Goal: Transaction & Acquisition: Purchase product/service

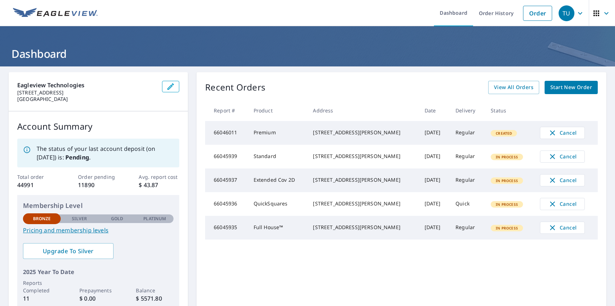
click at [561, 13] on div "TU" at bounding box center [567, 13] width 16 height 16
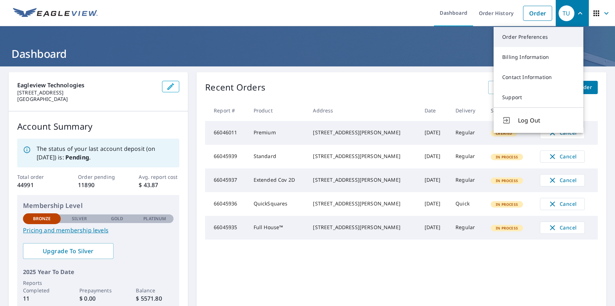
click at [539, 37] on link "Order Preferences" at bounding box center [539, 37] width 90 height 20
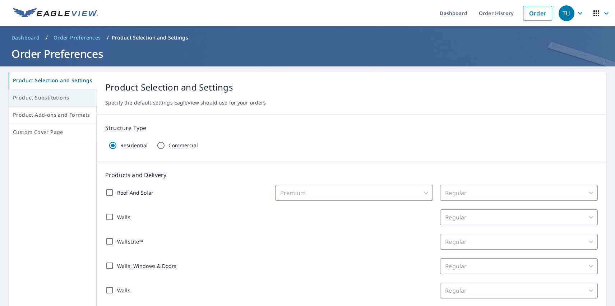
click at [52, 98] on span "Product Substitutions" at bounding box center [52, 97] width 79 height 9
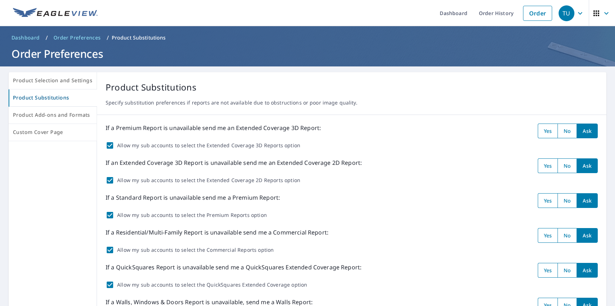
click at [542, 131] on input "radio" at bounding box center [548, 131] width 20 height 15
radio input "true"
click at [542, 166] on input "radio" at bounding box center [548, 165] width 20 height 15
radio input "true"
click at [542, 200] on input "radio" at bounding box center [548, 200] width 20 height 15
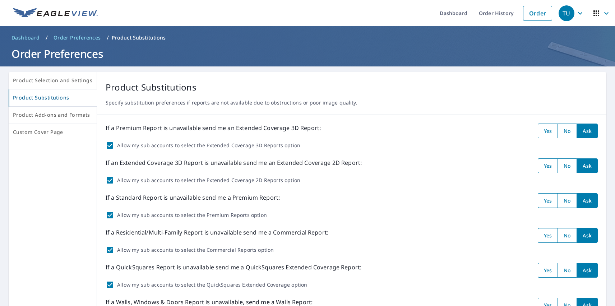
radio input "true"
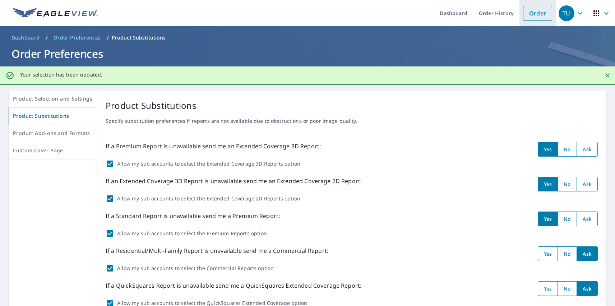
click at [532, 13] on link "Order" at bounding box center [537, 13] width 29 height 15
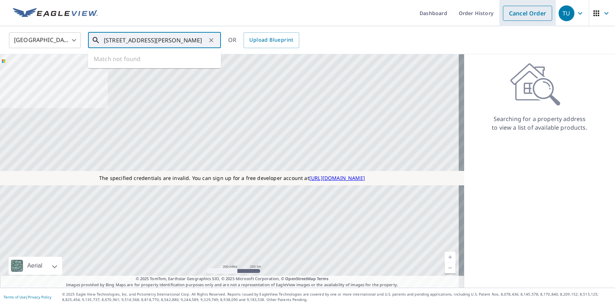
type input "[STREET_ADDRESS][PERSON_NAME]"
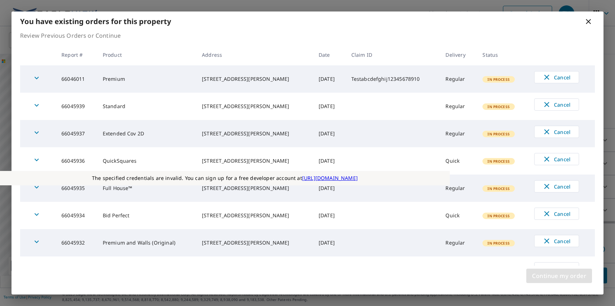
click at [559, 276] on span "Continue my order" at bounding box center [559, 276] width 54 height 10
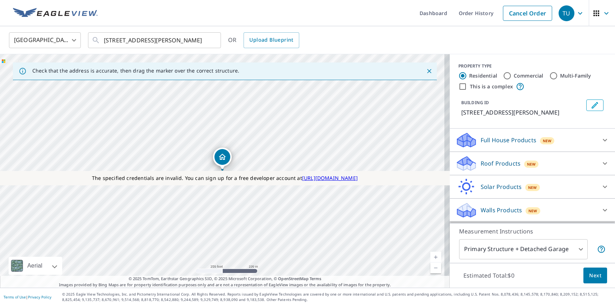
click at [494, 163] on p "Roof Products" at bounding box center [501, 163] width 40 height 9
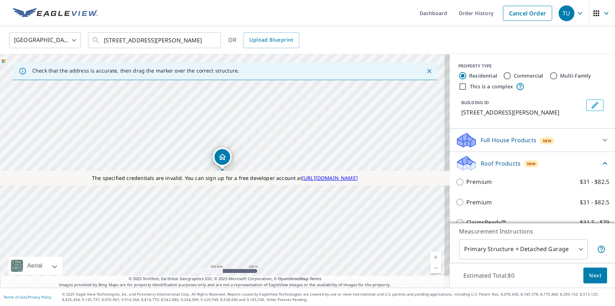
click at [473, 202] on p "Premium" at bounding box center [479, 202] width 26 height 9
click at [466, 202] on input "Premium $31 - $82.5" at bounding box center [461, 202] width 11 height 9
checkbox input "true"
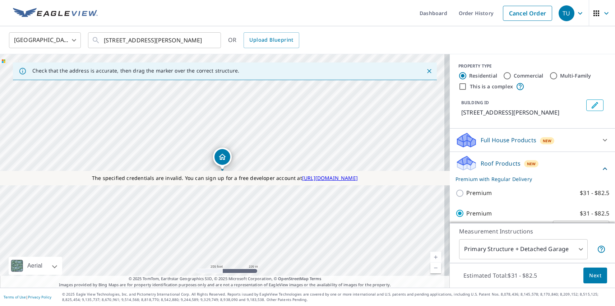
click at [590, 275] on span "Next" at bounding box center [595, 275] width 12 height 9
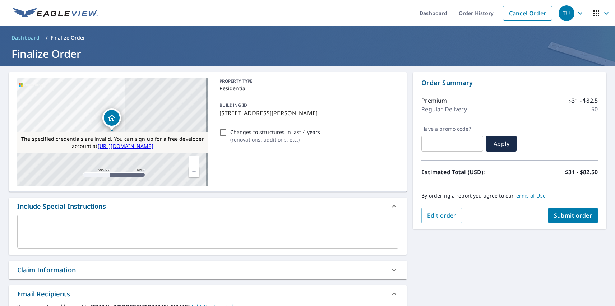
click at [567, 216] on span "Submit order" at bounding box center [573, 216] width 38 height 8
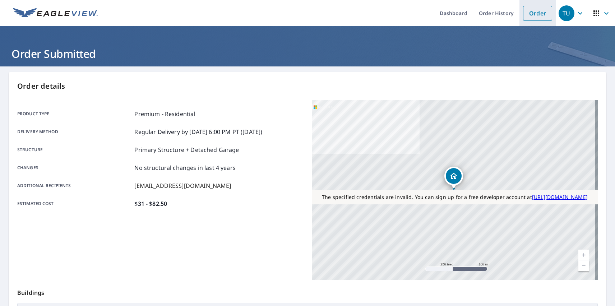
click at [532, 13] on link "Order" at bounding box center [537, 13] width 29 height 15
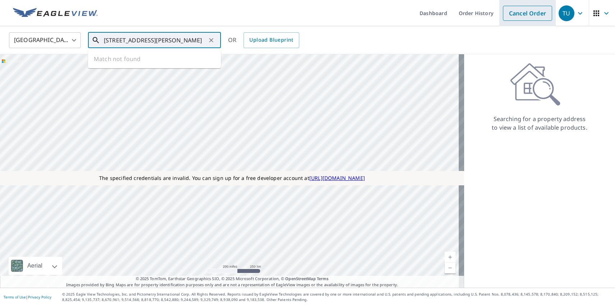
type input "[STREET_ADDRESS][PERSON_NAME]"
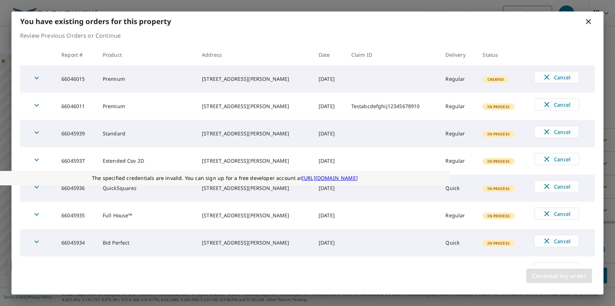
click at [559, 276] on span "Continue my order" at bounding box center [559, 276] width 54 height 10
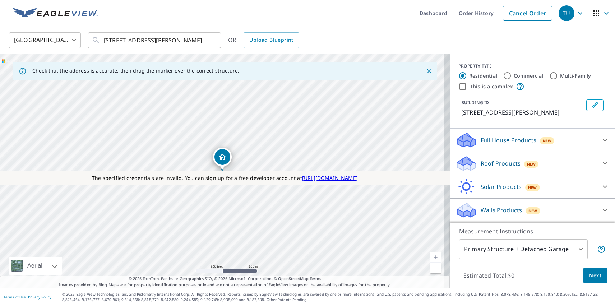
click at [494, 163] on p "Roof Products" at bounding box center [501, 163] width 40 height 9
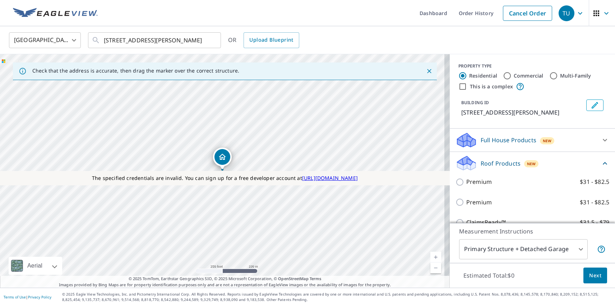
click at [530, 280] on label "Extended Coverage 2D $31 - $82.5" at bounding box center [537, 284] width 143 height 9
click at [466, 280] on input "Extended Coverage 2D $31 - $82.5" at bounding box center [461, 284] width 11 height 9
checkbox input "true"
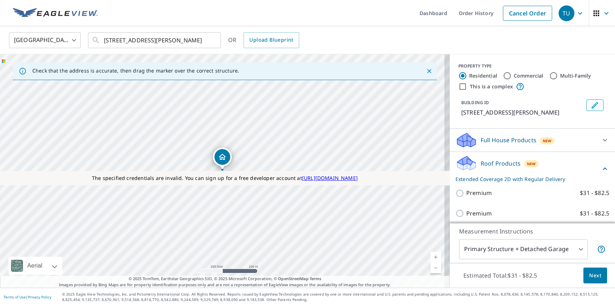
scroll to position [65, 0]
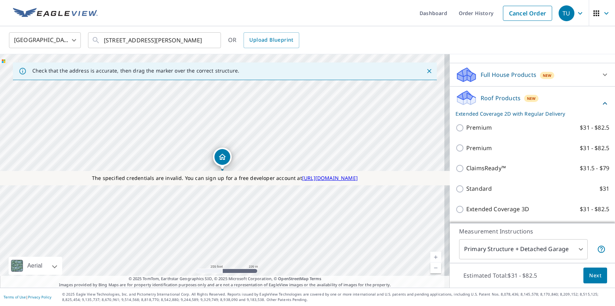
click at [590, 275] on span "Next" at bounding box center [595, 275] width 12 height 9
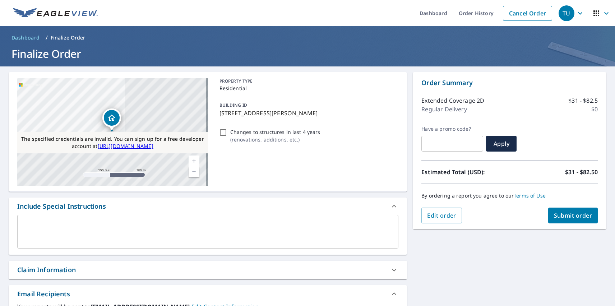
click at [567, 216] on span "Submit order" at bounding box center [573, 216] width 38 height 8
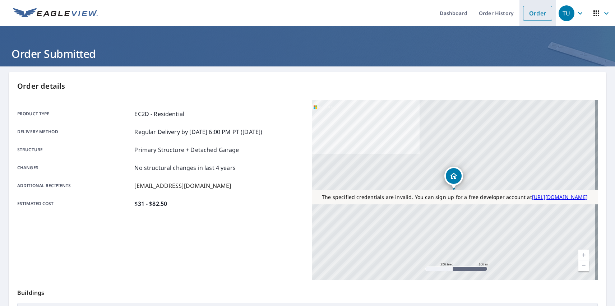
click at [532, 13] on link "Order" at bounding box center [537, 13] width 29 height 15
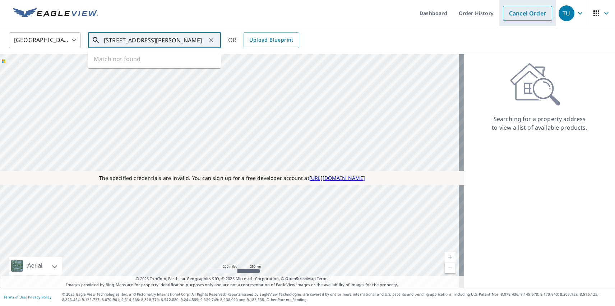
type input "[STREET_ADDRESS][PERSON_NAME]"
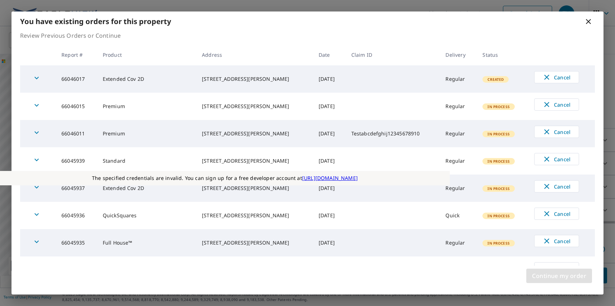
click at [559, 276] on span "Continue my order" at bounding box center [559, 276] width 54 height 10
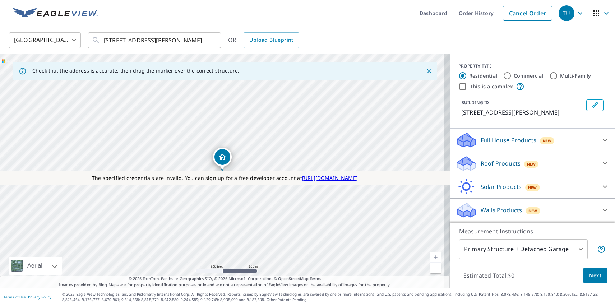
click at [494, 163] on p "Roof Products" at bounding box center [501, 163] width 40 height 9
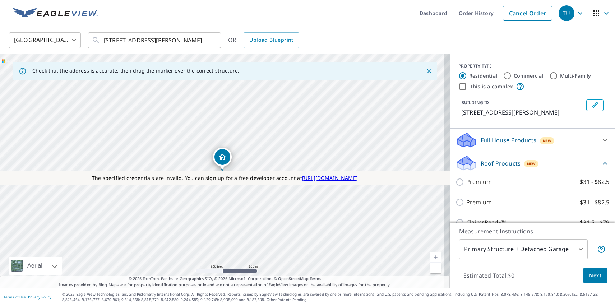
click at [530, 239] on label "Standard $31" at bounding box center [537, 243] width 143 height 9
click at [466, 239] on input "Standard $31" at bounding box center [461, 243] width 11 height 9
checkbox input "true"
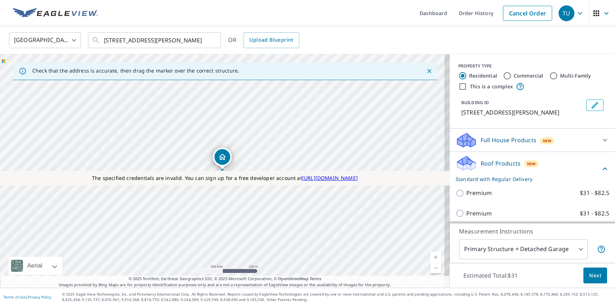
scroll to position [24, 0]
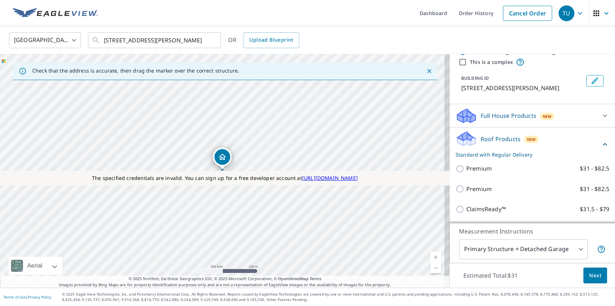
click at [590, 275] on span "Next" at bounding box center [595, 275] width 12 height 9
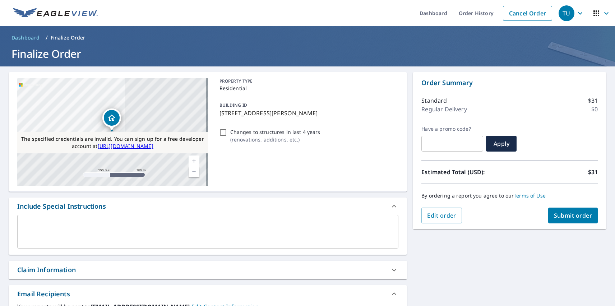
click at [567, 216] on span "Submit order" at bounding box center [573, 216] width 38 height 8
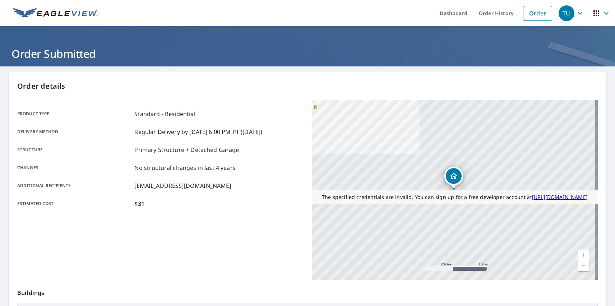
click at [561, 13] on div "TU" at bounding box center [567, 13] width 16 height 16
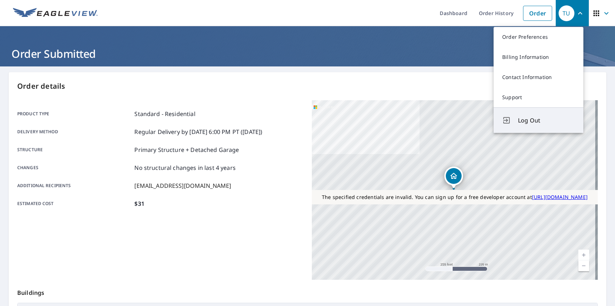
click at [546, 120] on span "Log Out" at bounding box center [546, 120] width 57 height 9
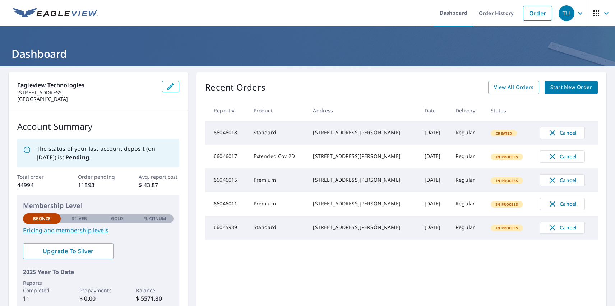
click at [561, 13] on div "TU" at bounding box center [567, 13] width 16 height 16
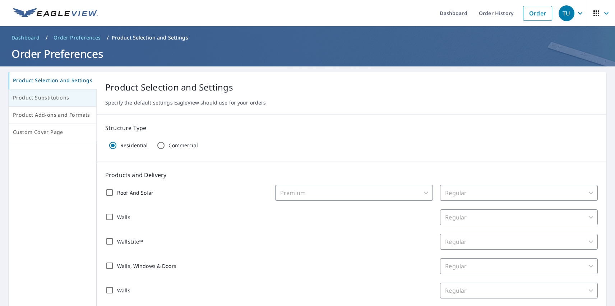
click at [52, 98] on span "Product Substitutions" at bounding box center [52, 97] width 79 height 9
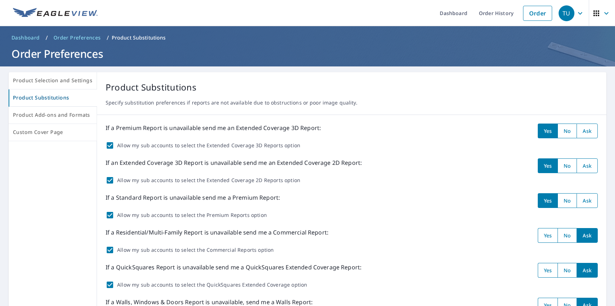
click at [562, 131] on input "radio" at bounding box center [567, 131] width 19 height 15
radio input "true"
click at [562, 166] on input "radio" at bounding box center [567, 165] width 19 height 15
radio input "true"
click at [562, 200] on input "radio" at bounding box center [567, 200] width 19 height 15
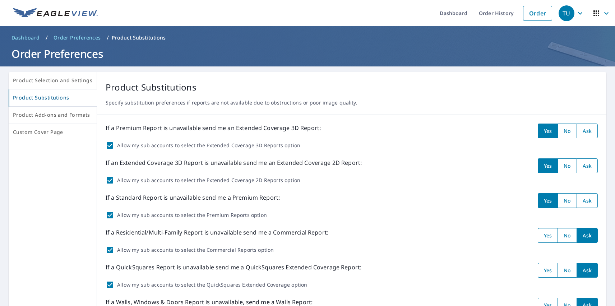
radio input "true"
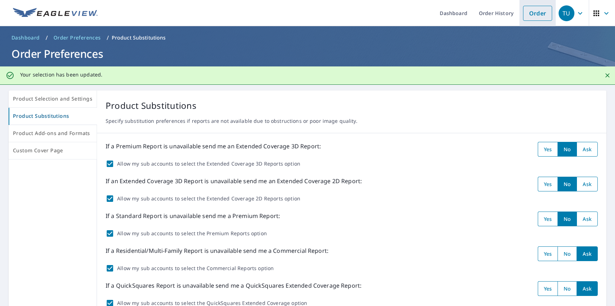
click at [532, 13] on link "Order" at bounding box center [537, 13] width 29 height 15
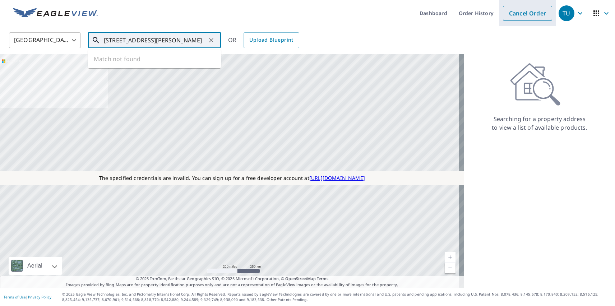
type input "[STREET_ADDRESS][PERSON_NAME]"
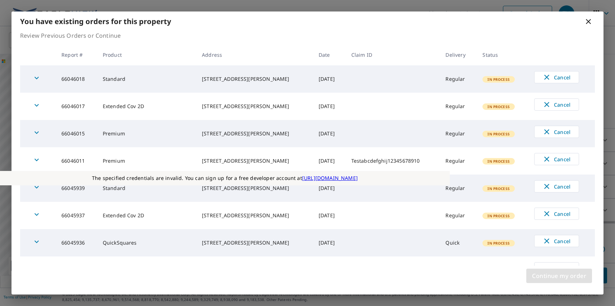
click at [559, 276] on span "Continue my order" at bounding box center [559, 276] width 54 height 10
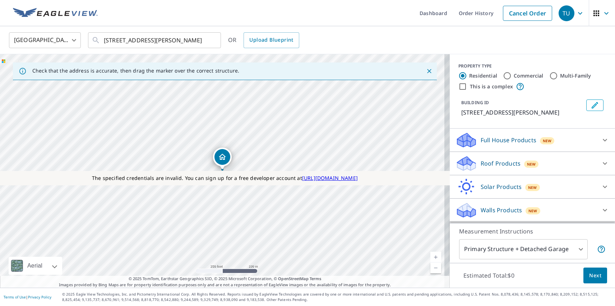
click at [494, 163] on p "Roof Products" at bounding box center [501, 163] width 40 height 9
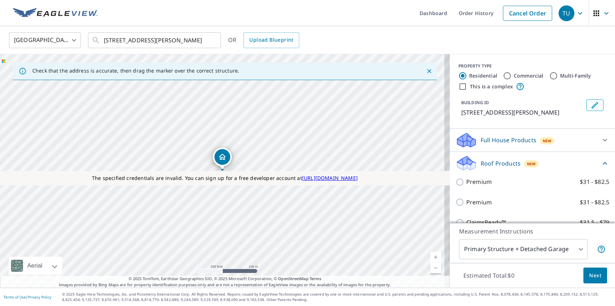
click at [473, 202] on p "Premium" at bounding box center [479, 202] width 26 height 9
click at [466, 202] on input "Premium $31 - $82.5" at bounding box center [461, 202] width 11 height 9
checkbox input "true"
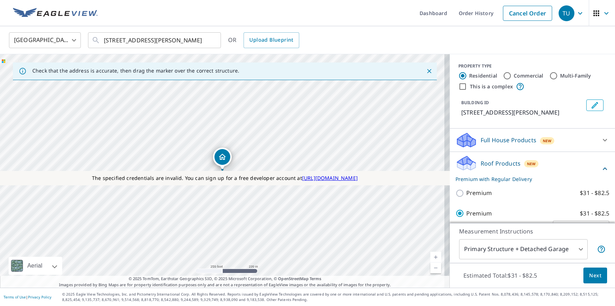
click at [590, 275] on span "Next" at bounding box center [595, 275] width 12 height 9
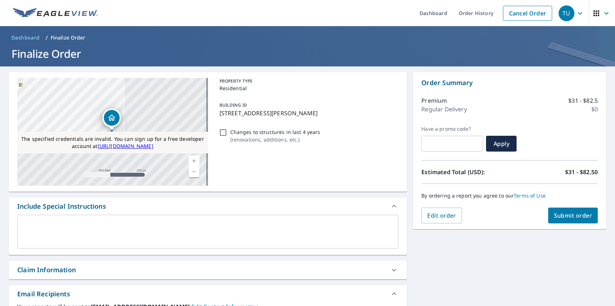
click at [567, 216] on span "Submit order" at bounding box center [573, 216] width 38 height 8
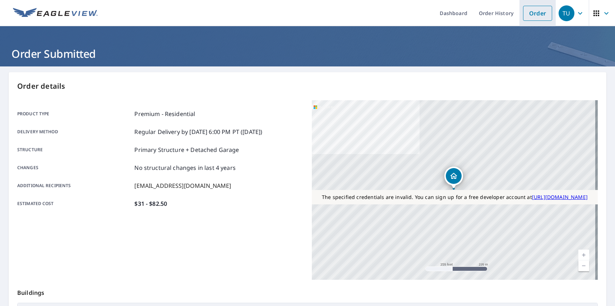
click at [532, 13] on link "Order" at bounding box center [537, 13] width 29 height 15
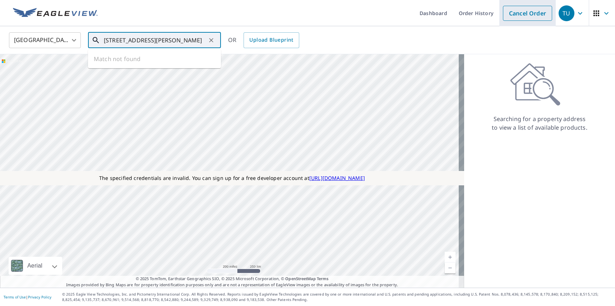
type input "[STREET_ADDRESS][PERSON_NAME]"
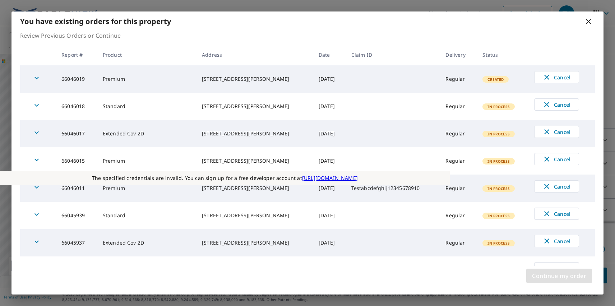
click at [559, 276] on span "Continue my order" at bounding box center [559, 276] width 54 height 10
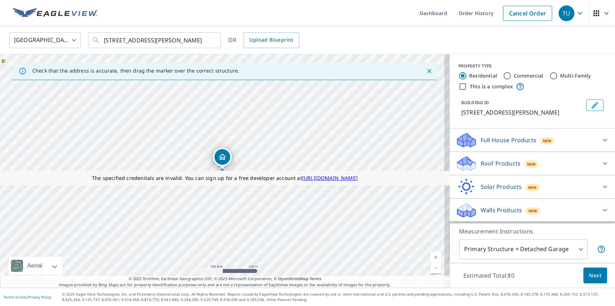
click at [494, 163] on p "Roof Products" at bounding box center [501, 163] width 40 height 9
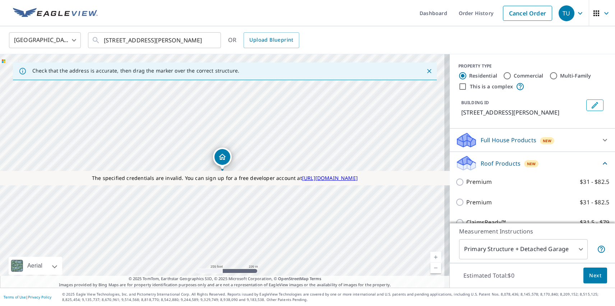
click at [530, 280] on label "Extended Coverage 2D $31 - $82.5" at bounding box center [537, 284] width 143 height 9
click at [466, 280] on input "Extended Coverage 2D $31 - $82.5" at bounding box center [461, 284] width 11 height 9
checkbox input "true"
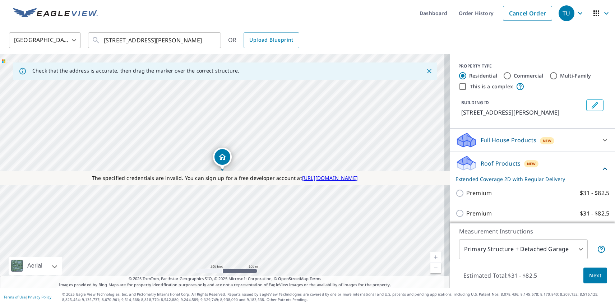
scroll to position [65, 0]
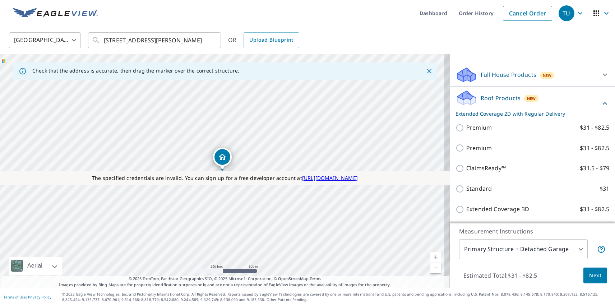
click at [590, 275] on span "Next" at bounding box center [595, 275] width 12 height 9
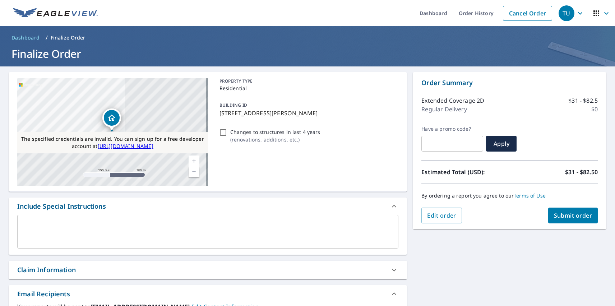
click at [567, 216] on span "Submit order" at bounding box center [573, 216] width 38 height 8
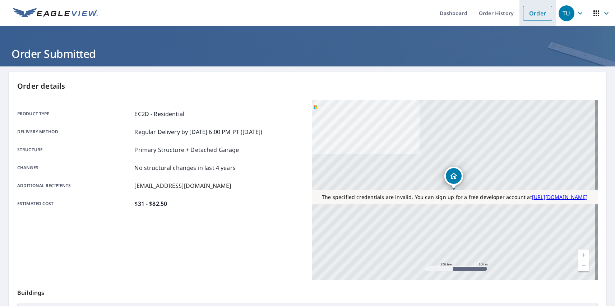
click at [532, 13] on link "Order" at bounding box center [537, 13] width 29 height 15
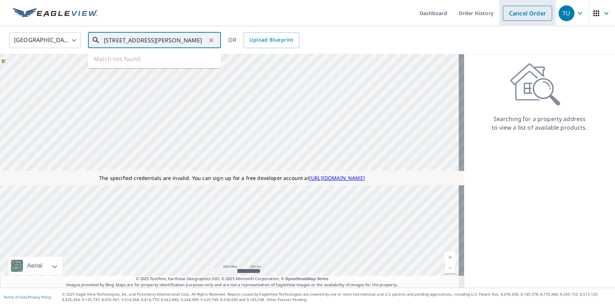
type input "[STREET_ADDRESS][PERSON_NAME]"
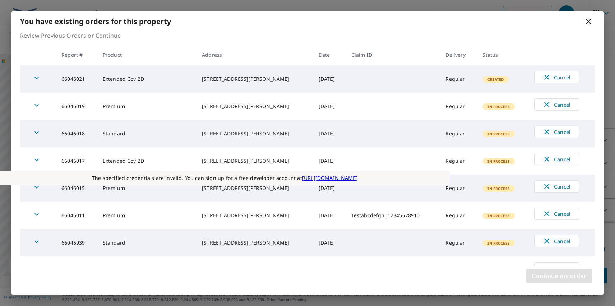
click at [559, 276] on span "Continue my order" at bounding box center [559, 276] width 54 height 10
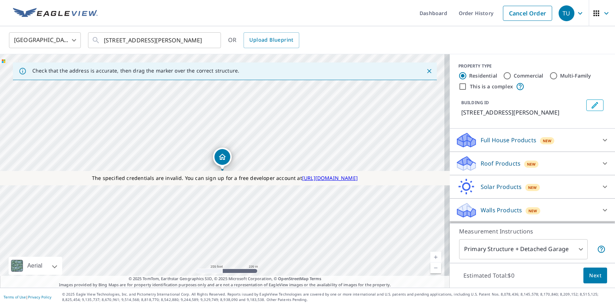
click at [494, 163] on p "Roof Products" at bounding box center [501, 163] width 40 height 9
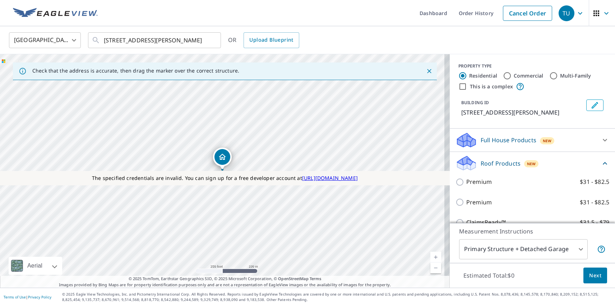
click at [530, 239] on label "Standard $31" at bounding box center [537, 243] width 143 height 9
click at [466, 239] on input "Standard $31" at bounding box center [461, 243] width 11 height 9
checkbox input "true"
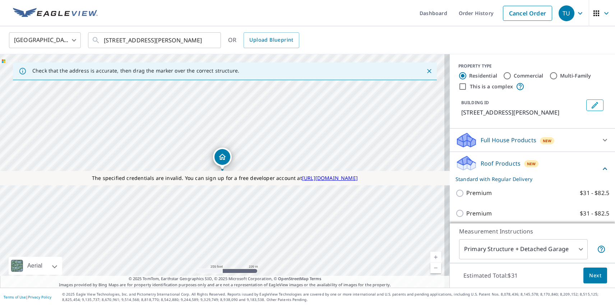
scroll to position [24, 0]
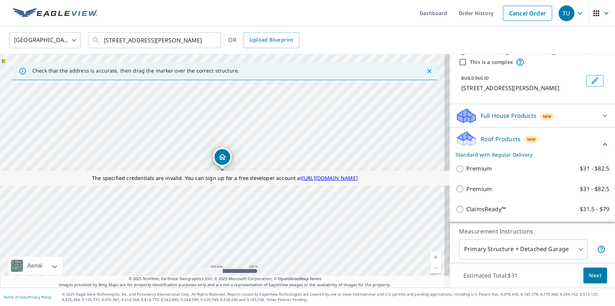
click at [590, 275] on span "Next" at bounding box center [595, 275] width 12 height 9
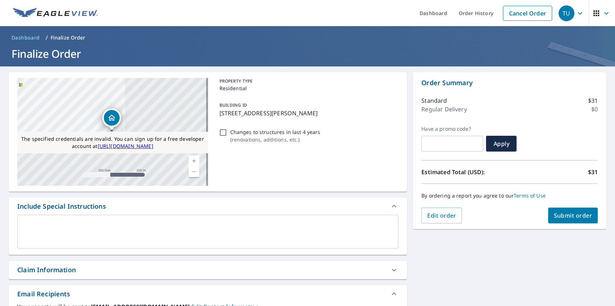
click at [567, 216] on span "Submit order" at bounding box center [573, 216] width 38 height 8
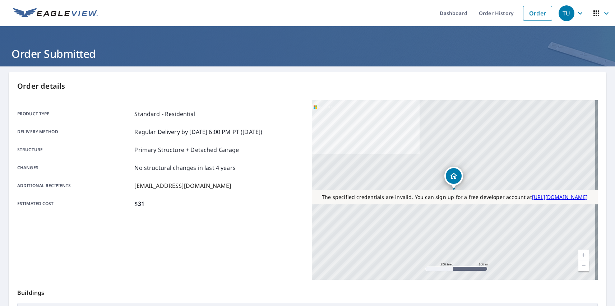
click at [561, 13] on div "TU" at bounding box center [567, 13] width 16 height 16
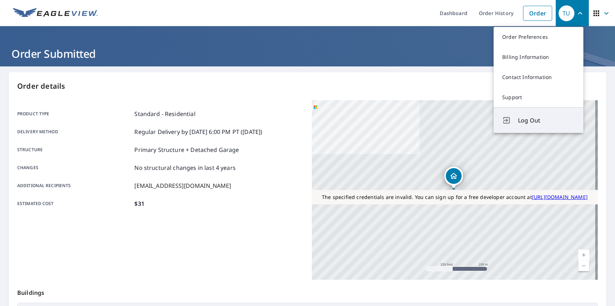
click at [546, 120] on span "Log Out" at bounding box center [546, 120] width 57 height 9
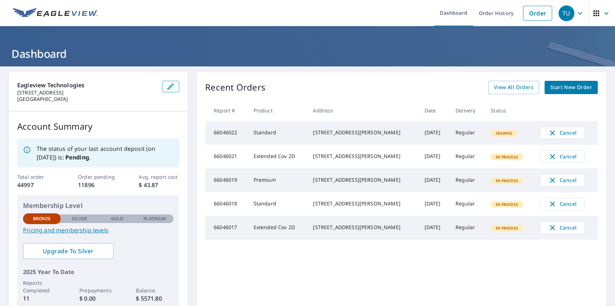
click at [561, 13] on div "TU" at bounding box center [567, 13] width 16 height 16
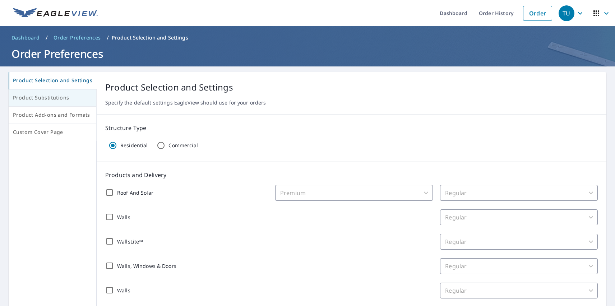
click at [52, 98] on span "Product Substitutions" at bounding box center [52, 97] width 79 height 9
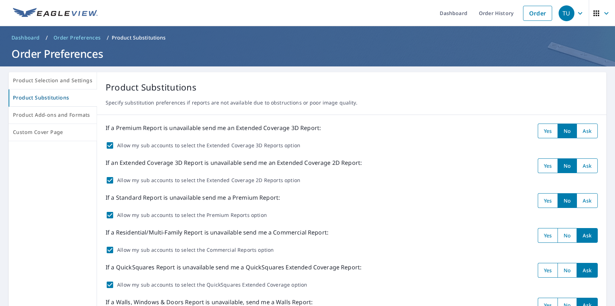
click at [582, 131] on input "radio" at bounding box center [587, 131] width 21 height 15
radio input "true"
click at [582, 166] on input "radio" at bounding box center [587, 165] width 21 height 15
radio input "true"
click at [582, 200] on input "radio" at bounding box center [587, 200] width 21 height 15
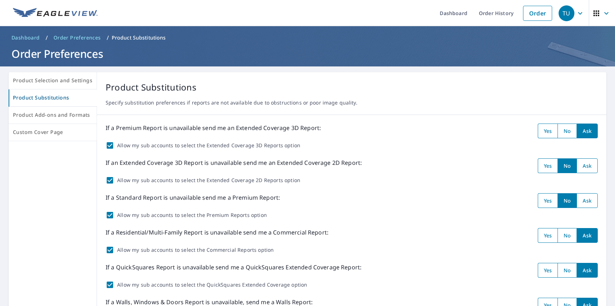
radio input "true"
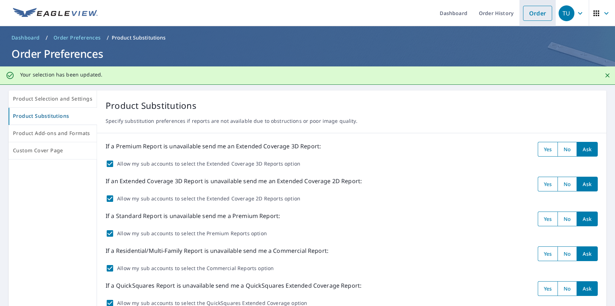
click at [532, 13] on link "Order" at bounding box center [537, 13] width 29 height 15
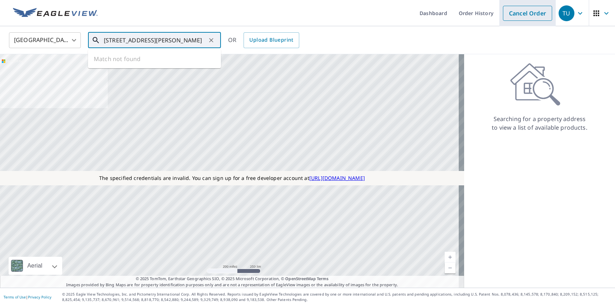
type input "[STREET_ADDRESS][PERSON_NAME]"
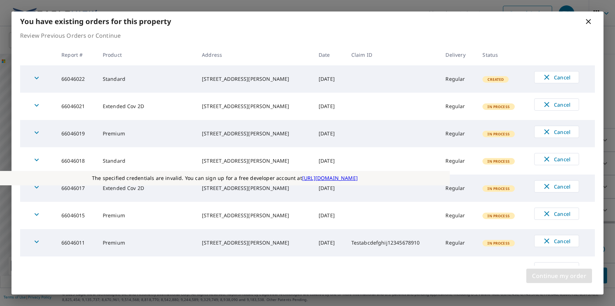
click at [559, 276] on span "Continue my order" at bounding box center [559, 276] width 54 height 10
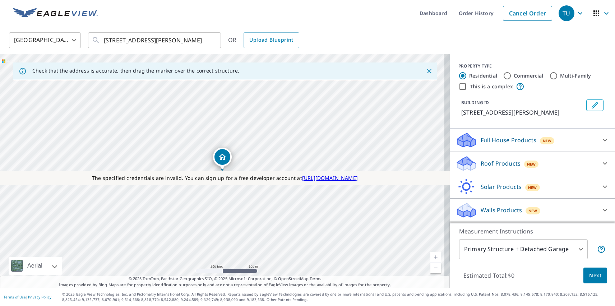
click at [494, 163] on p "Roof Products" at bounding box center [501, 163] width 40 height 9
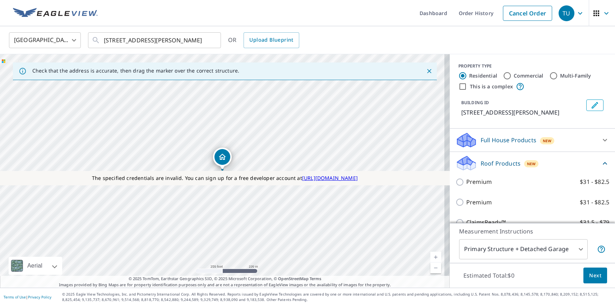
click at [473, 202] on p "Premium" at bounding box center [479, 202] width 26 height 9
click at [466, 202] on input "Premium $31 - $82.5" at bounding box center [461, 202] width 11 height 9
checkbox input "true"
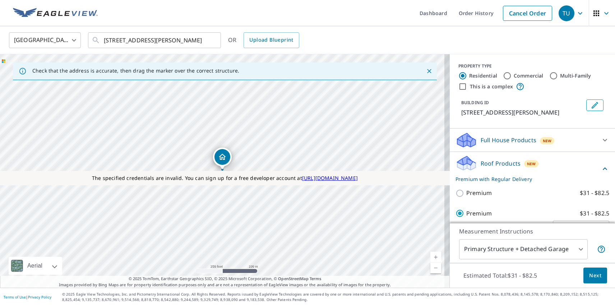
click at [590, 275] on span "Next" at bounding box center [595, 275] width 12 height 9
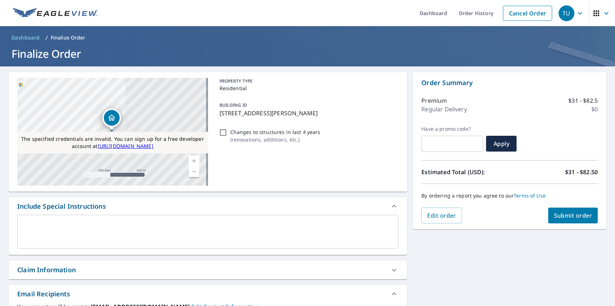
click at [567, 216] on span "Submit order" at bounding box center [573, 216] width 38 height 8
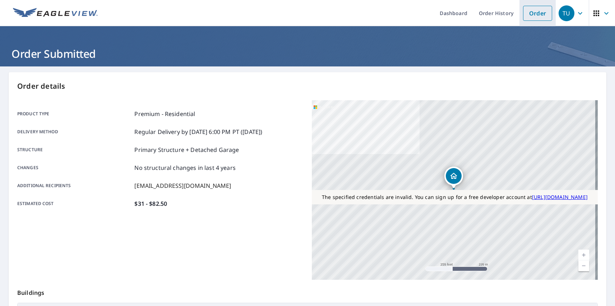
click at [532, 13] on link "Order" at bounding box center [537, 13] width 29 height 15
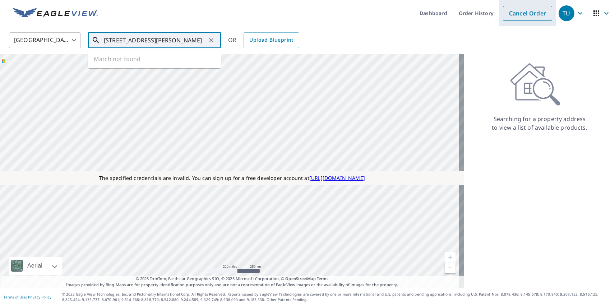
type input "[STREET_ADDRESS][PERSON_NAME]"
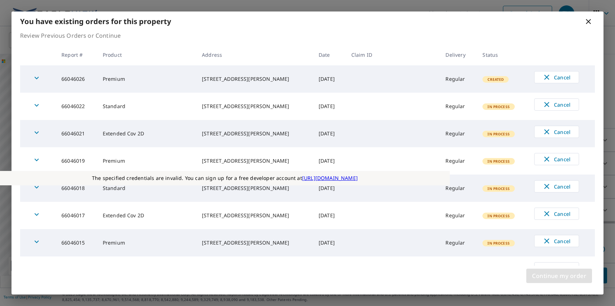
click at [559, 276] on span "Continue my order" at bounding box center [559, 276] width 54 height 10
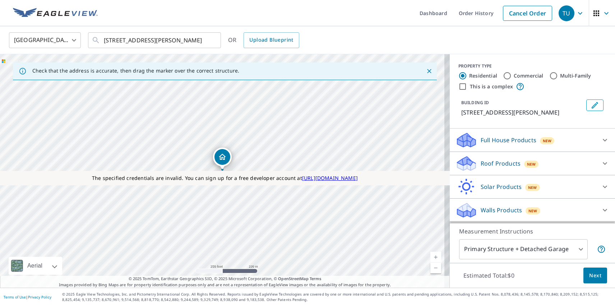
click at [494, 163] on p "Roof Products" at bounding box center [501, 163] width 40 height 9
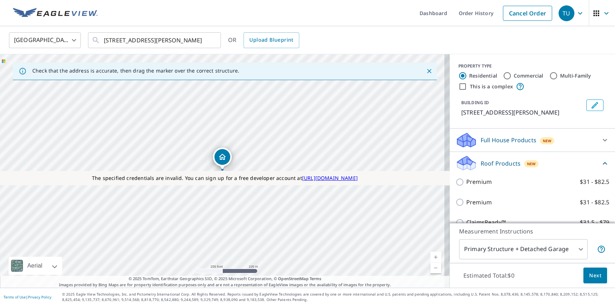
click at [530, 280] on label "Extended Coverage 2D $31 - $82.5" at bounding box center [537, 284] width 143 height 9
click at [466, 280] on input "Extended Coverage 2D $31 - $82.5" at bounding box center [461, 284] width 11 height 9
checkbox input "true"
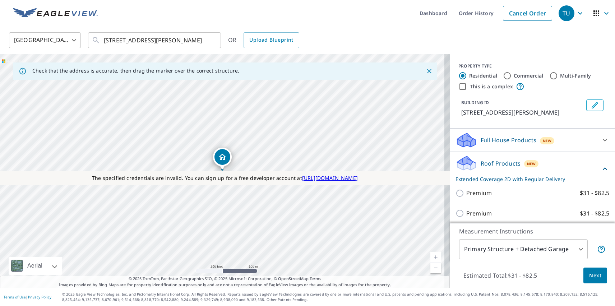
scroll to position [65, 0]
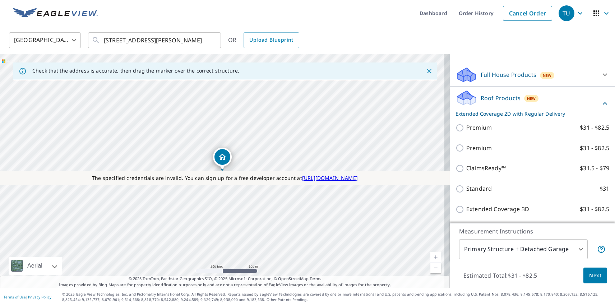
click at [590, 275] on span "Next" at bounding box center [595, 275] width 12 height 9
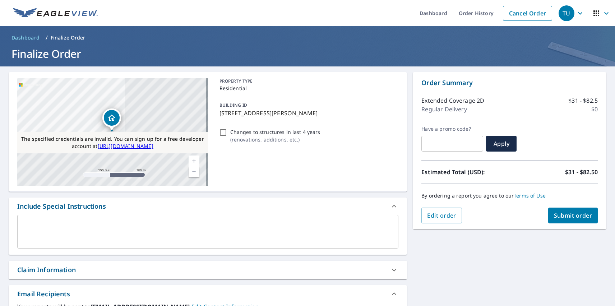
click at [567, 216] on span "Submit order" at bounding box center [573, 216] width 38 height 8
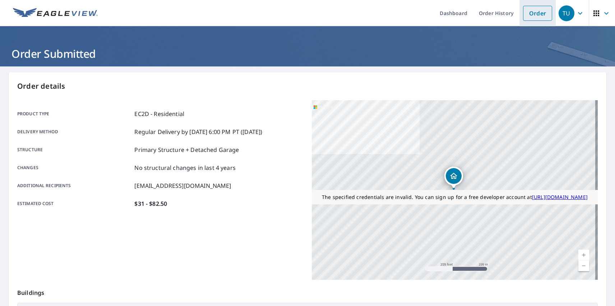
click at [532, 13] on link "Order" at bounding box center [537, 13] width 29 height 15
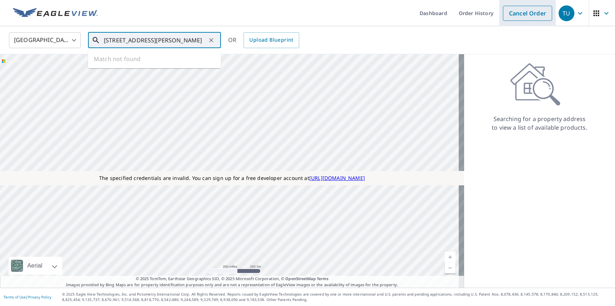
type input "[STREET_ADDRESS][PERSON_NAME]"
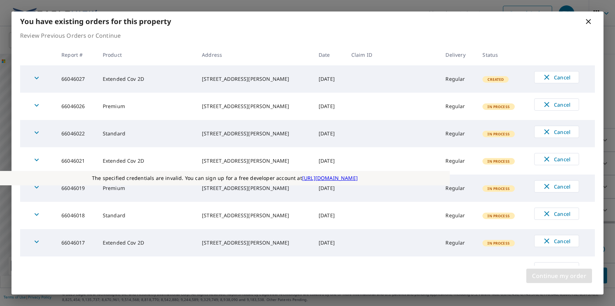
click at [559, 276] on span "Continue my order" at bounding box center [559, 276] width 54 height 10
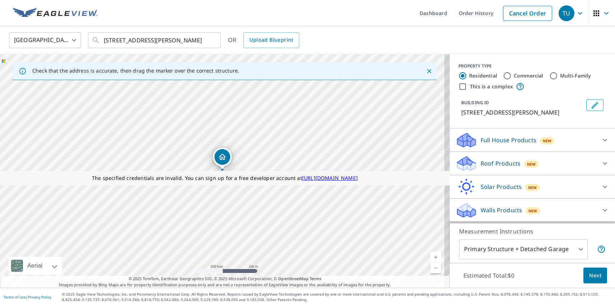
click at [494, 163] on p "Roof Products" at bounding box center [501, 163] width 40 height 9
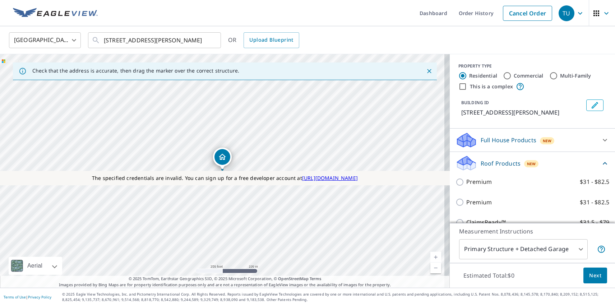
click at [530, 239] on label "Standard $31" at bounding box center [537, 243] width 143 height 9
click at [466, 239] on input "Standard $31" at bounding box center [461, 243] width 11 height 9
checkbox input "true"
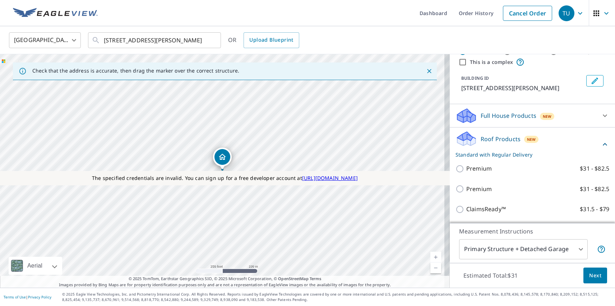
click at [590, 275] on span "Next" at bounding box center [595, 275] width 12 height 9
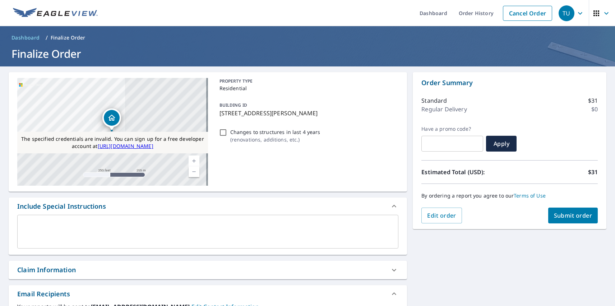
click at [567, 216] on span "Submit order" at bounding box center [573, 216] width 38 height 8
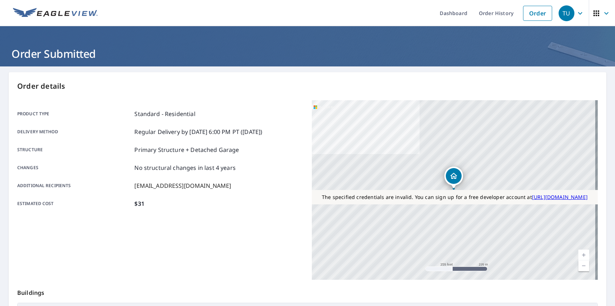
click at [561, 13] on div "TU" at bounding box center [567, 13] width 16 height 16
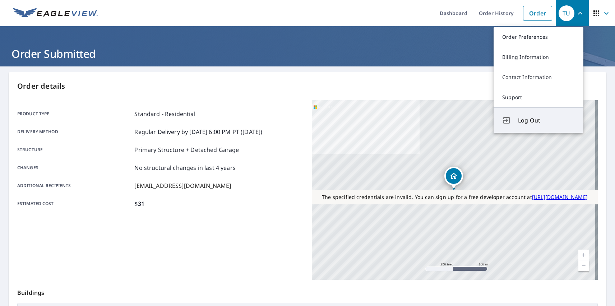
click at [546, 120] on span "Log Out" at bounding box center [546, 120] width 57 height 9
